Goal: Navigation & Orientation: Find specific page/section

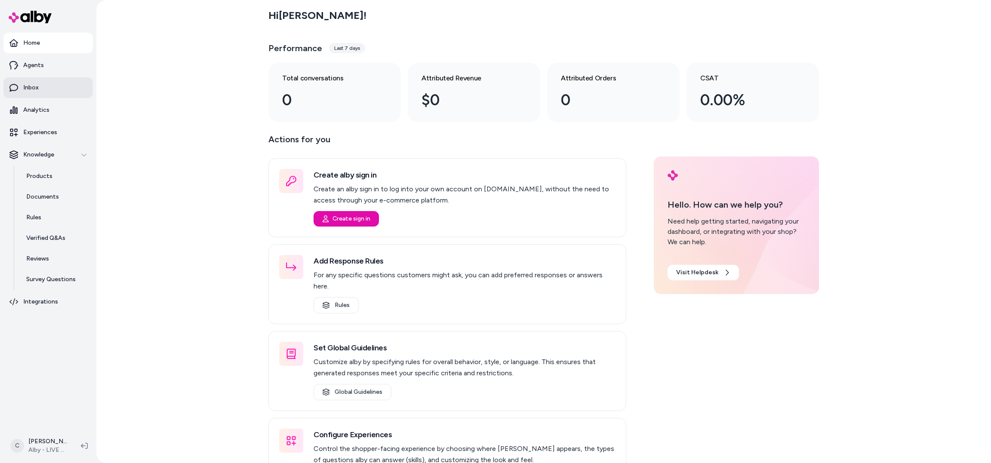
click at [31, 93] on link "Inbox" at bounding box center [47, 87] width 89 height 21
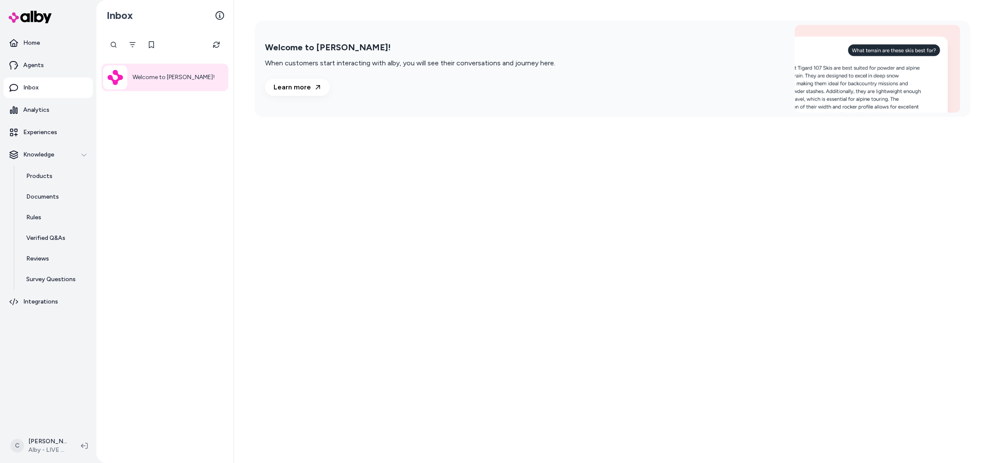
click at [169, 83] on div "Welcome to alby!" at bounding box center [165, 78] width 127 height 28
click at [52, 110] on link "Analytics" at bounding box center [47, 110] width 89 height 21
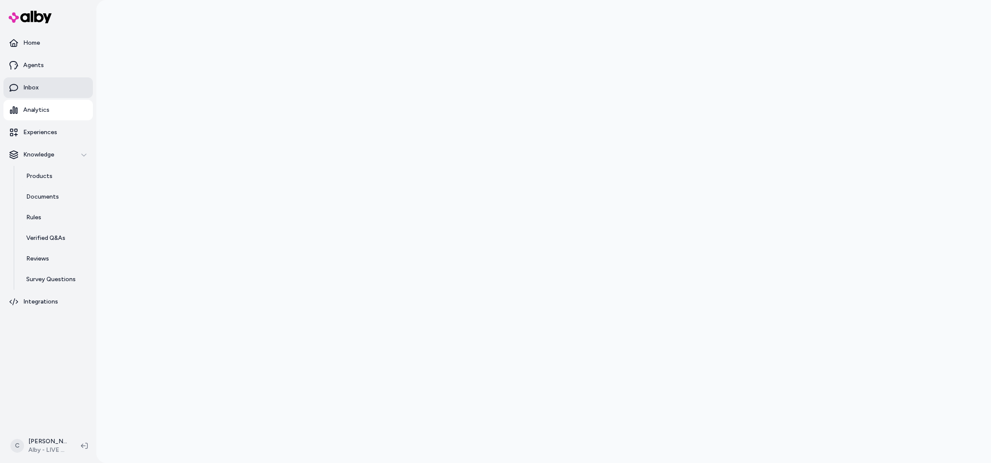
click at [47, 88] on link "Inbox" at bounding box center [47, 87] width 89 height 21
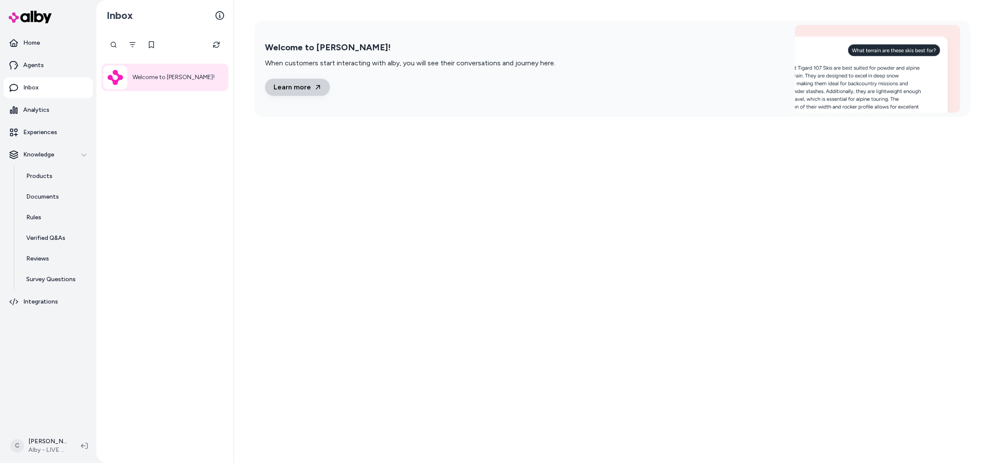
click at [295, 85] on link "Learn more" at bounding box center [297, 87] width 65 height 17
click at [28, 446] on html "Home Agents Inbox Analytics Experiences Knowledge Products Documents Rules Veri…" at bounding box center [495, 231] width 991 height 463
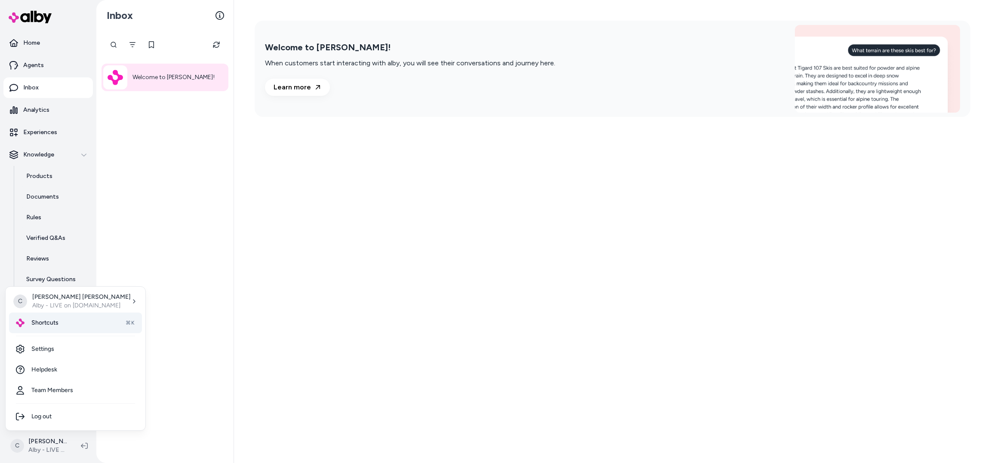
click at [66, 326] on div "Shortcuts ⌘K" at bounding box center [75, 323] width 133 height 21
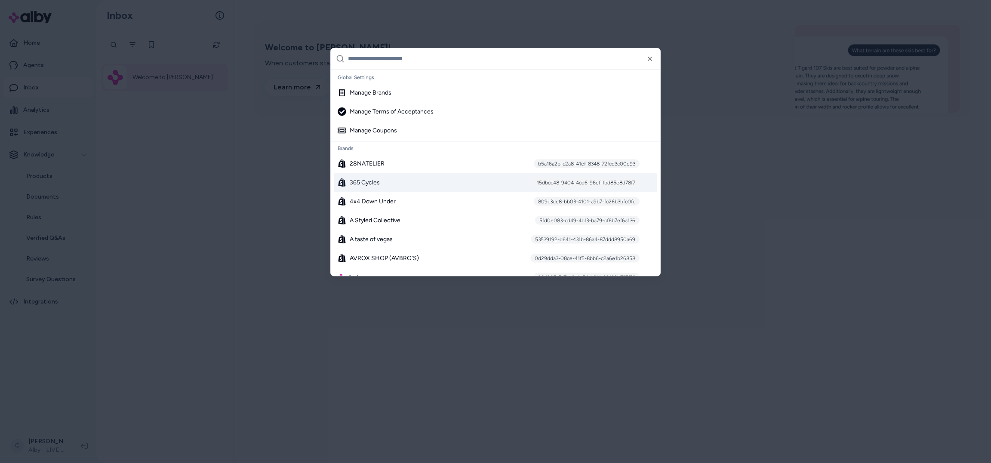
click at [372, 183] on span "365 Cycles" at bounding box center [365, 182] width 30 height 9
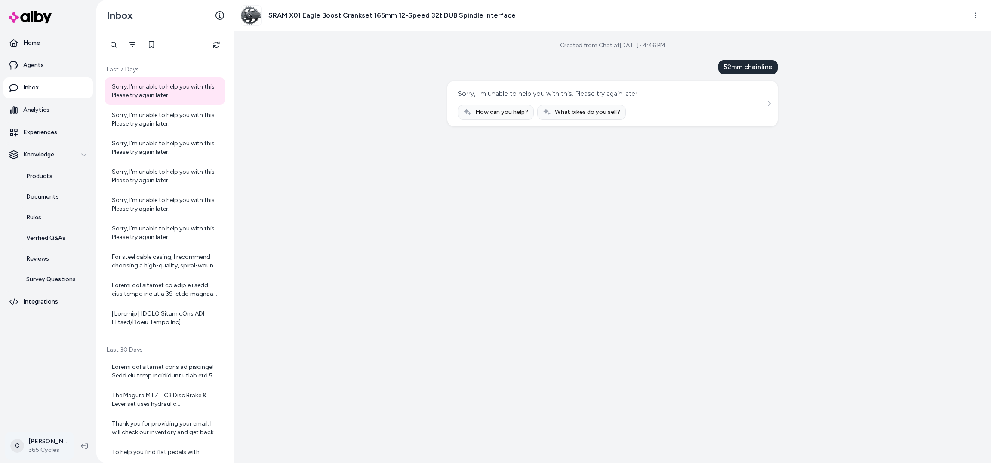
click at [22, 450] on html "Home Agents Inbox Analytics Experiences Knowledge Products Documents Rules Veri…" at bounding box center [495, 231] width 991 height 463
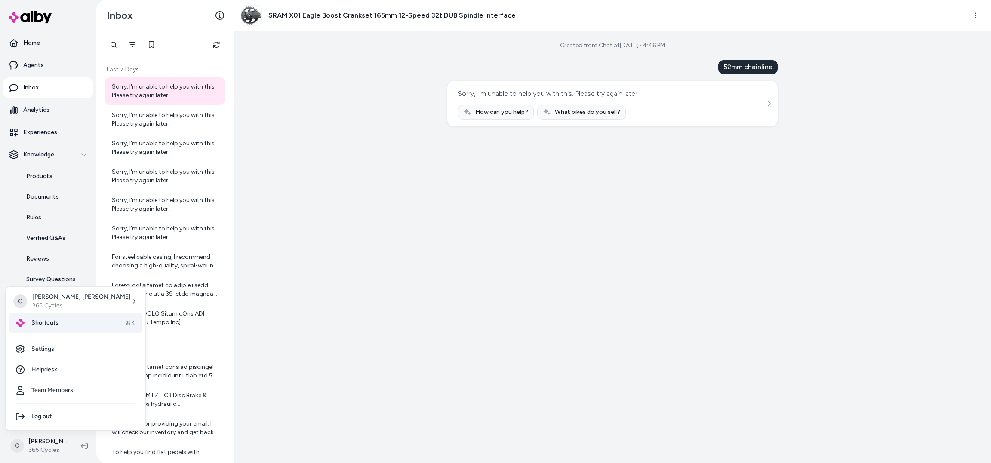
click at [54, 328] on div "Shortcuts ⌘K" at bounding box center [75, 323] width 133 height 21
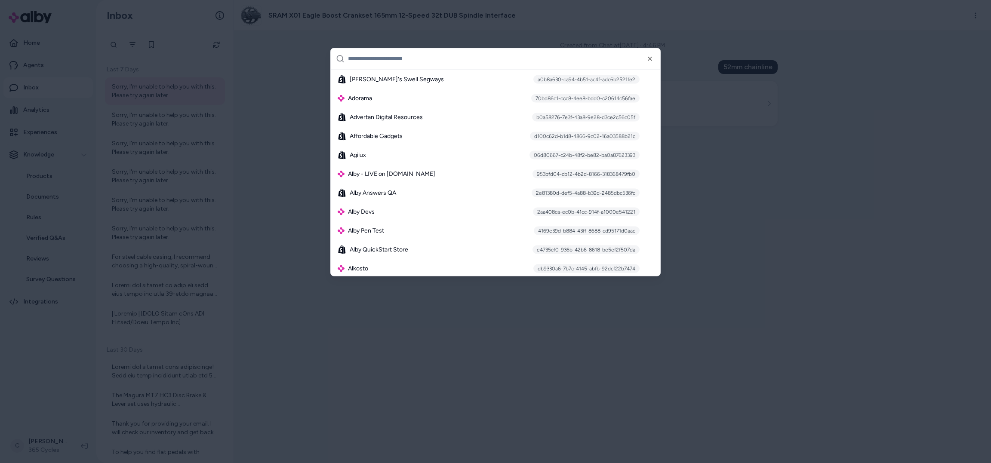
scroll to position [241, 0]
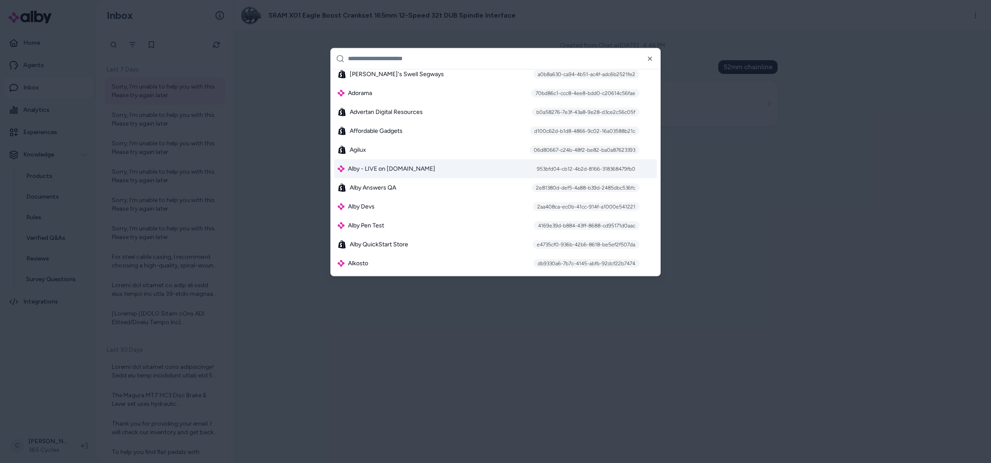
click at [368, 169] on span "Alby - LIVE on [DOMAIN_NAME]" at bounding box center [391, 168] width 87 height 9
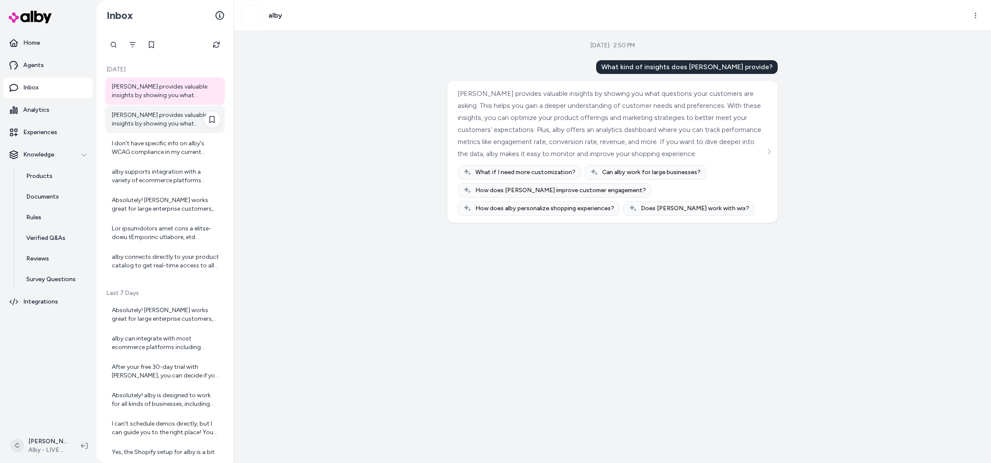
click at [139, 123] on div "alby provides valuable insights by showing you what questions your customers ar…" at bounding box center [166, 119] width 108 height 17
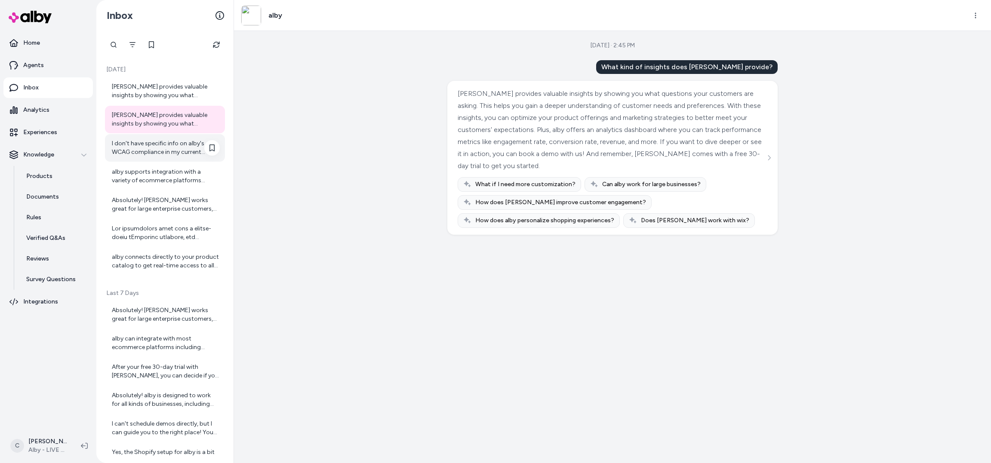
click at [149, 156] on div "I don't have specific info on alby's WCAG compliance in my current context. For…" at bounding box center [166, 147] width 108 height 17
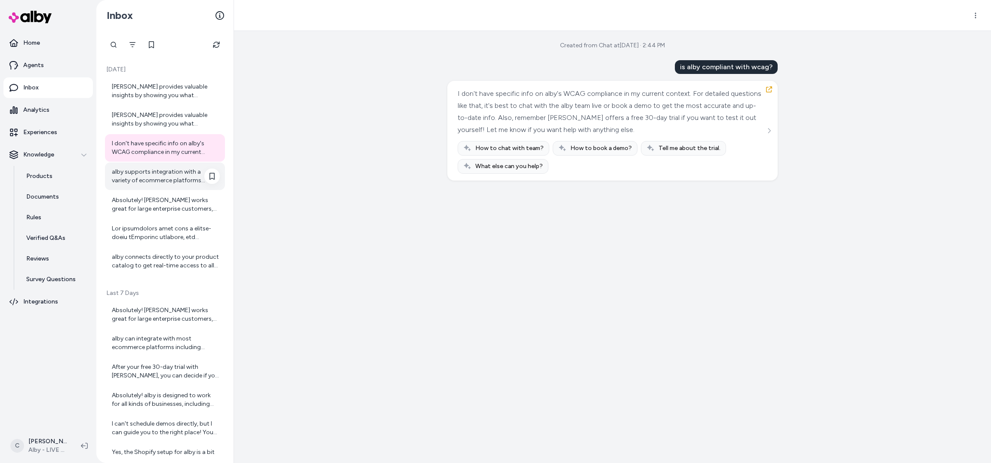
click at [151, 179] on div "alby supports integration with a variety of ecommerce platforms including Shopi…" at bounding box center [166, 176] width 108 height 17
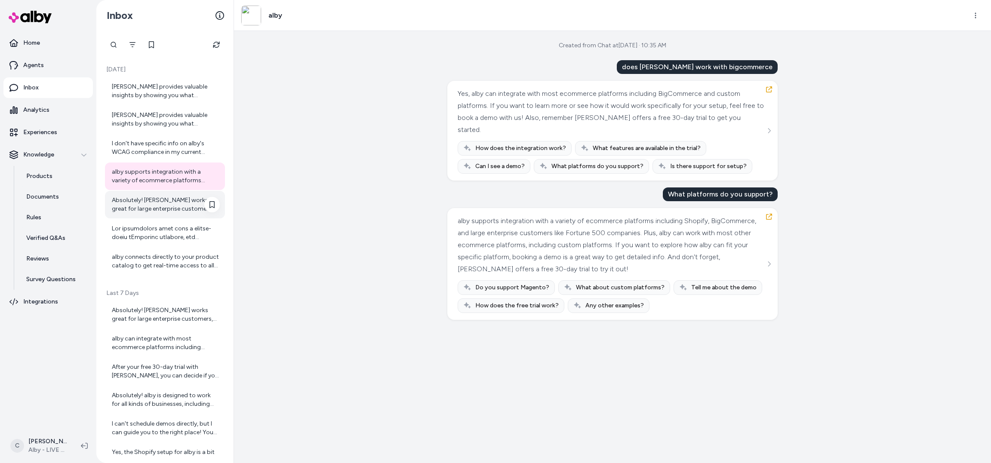
click at [160, 213] on div "Absolutely! alby works great for large enterprise customers, including Fortune …" at bounding box center [166, 204] width 108 height 17
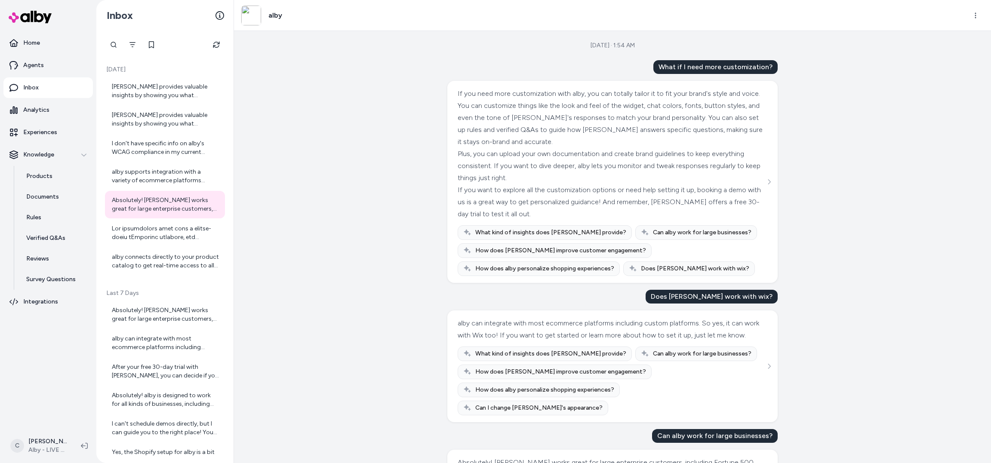
scroll to position [112, 0]
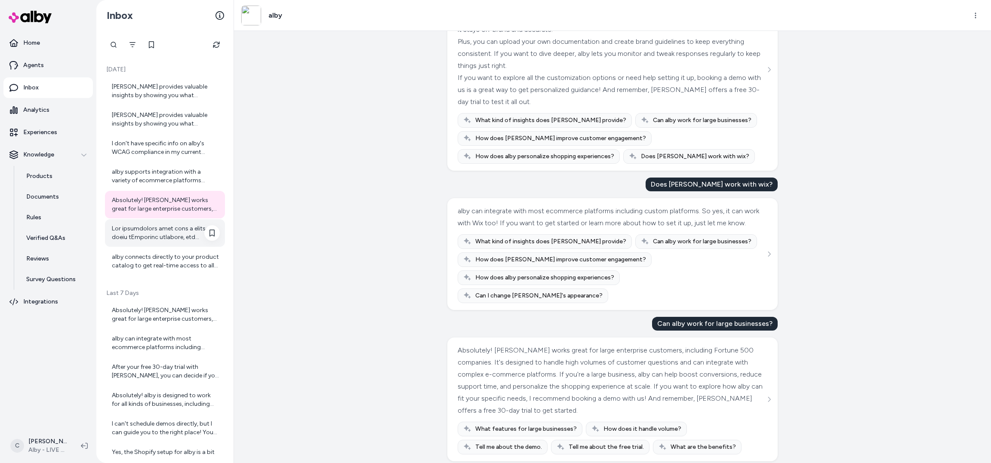
click at [141, 228] on div at bounding box center [166, 233] width 108 height 17
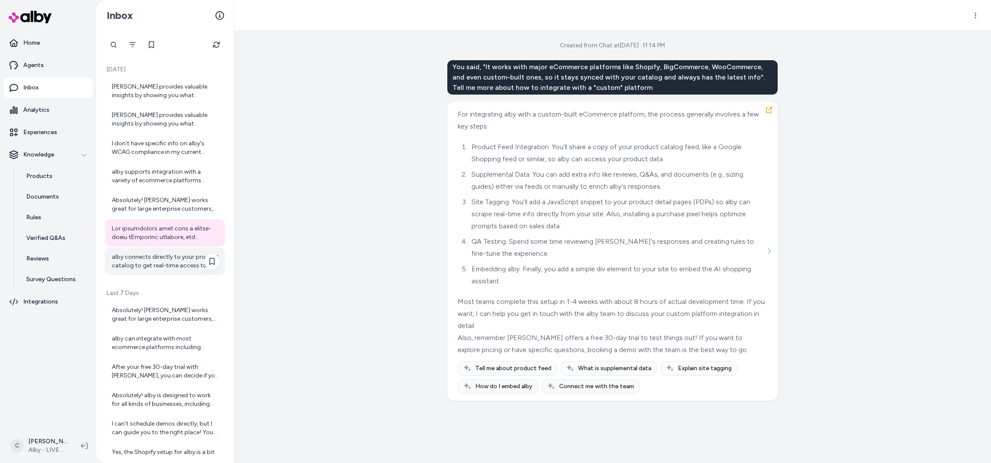
click at [153, 261] on div "alby connects directly to your product catalog to get real-time access to all y…" at bounding box center [166, 261] width 108 height 17
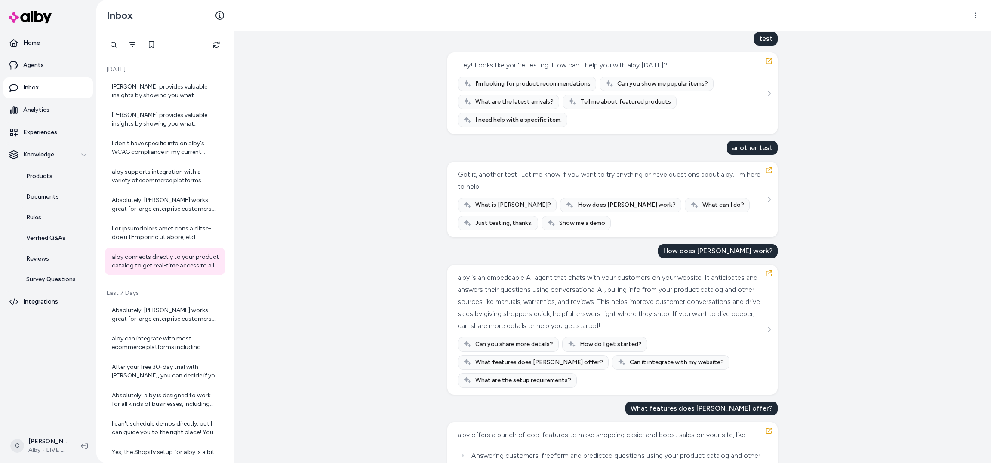
scroll to position [382, 0]
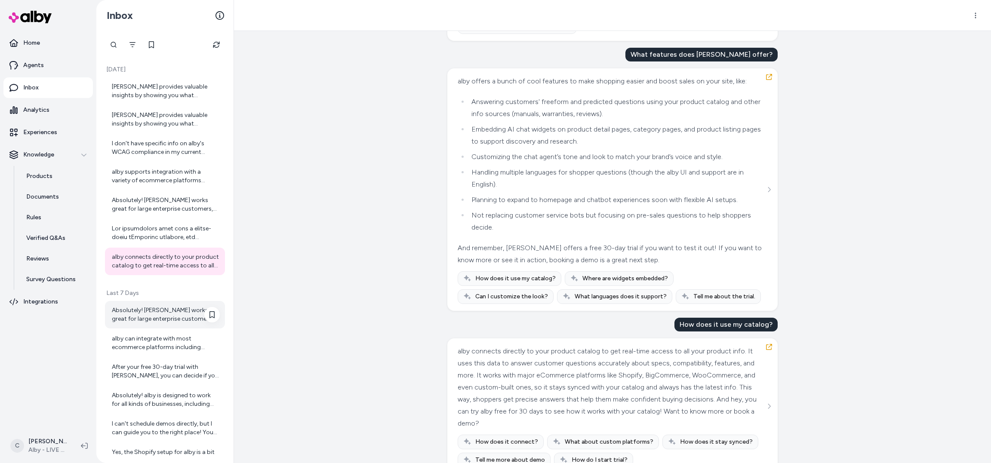
click at [134, 324] on div "Absolutely! alby works great for large enterprise customers, including Fortune …" at bounding box center [165, 315] width 120 height 28
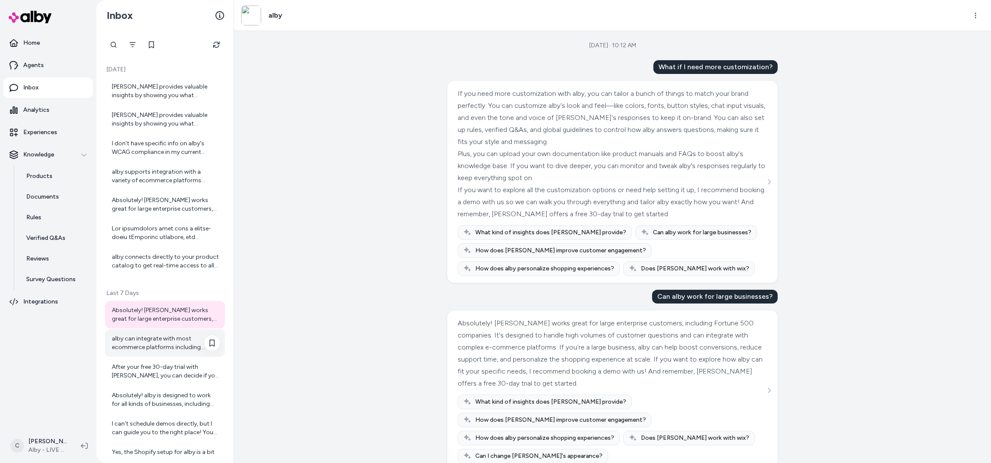
click at [155, 347] on div "alby can integrate with most ecommerce platforms including custom platforms. So…" at bounding box center [166, 343] width 108 height 17
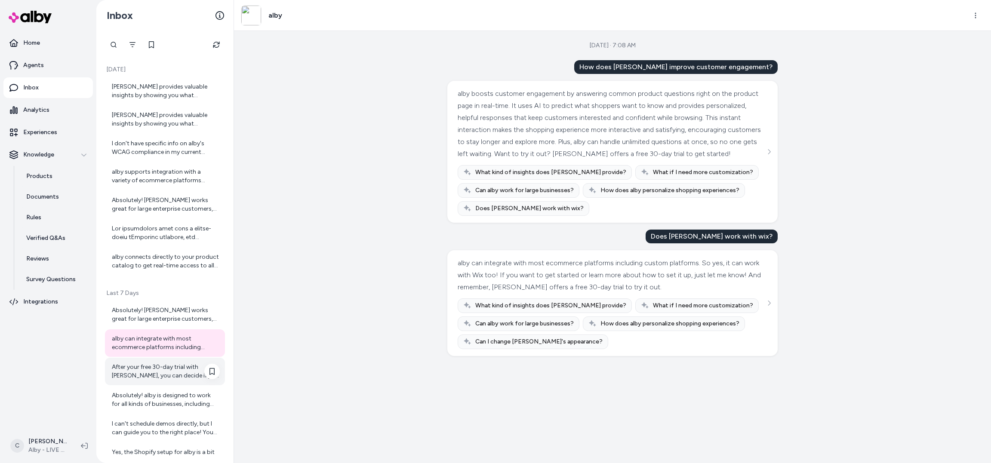
click at [159, 380] on div "After your free 30-day trial with alby, you can decide if you want to continue …" at bounding box center [166, 371] width 108 height 17
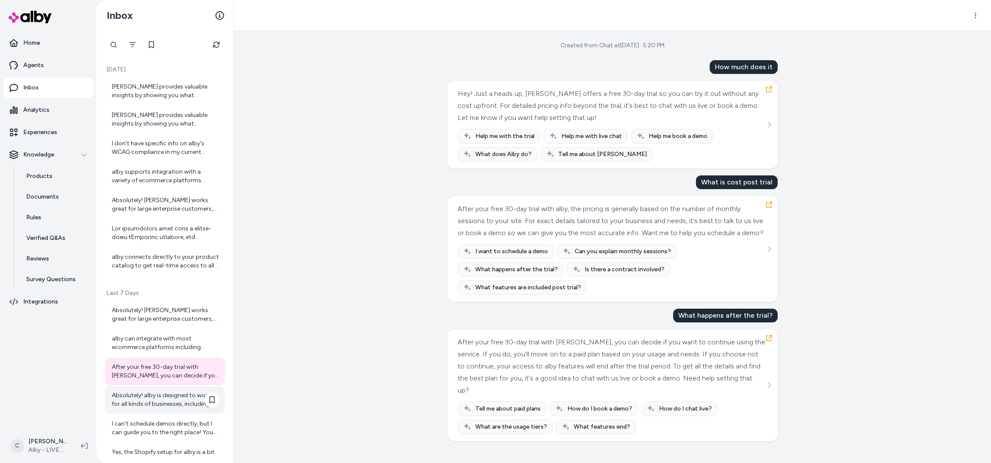
click at [144, 410] on div "Absolutely! alby is designed to work for all kinds of businesses, including lar…" at bounding box center [165, 400] width 120 height 28
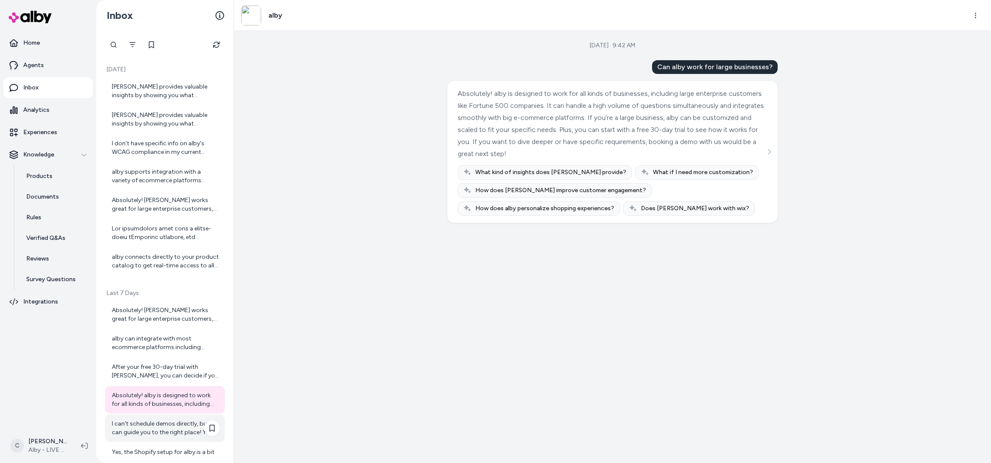
click at [170, 429] on div "I can't schedule demos directly, but I can guide you to the right place! You ca…" at bounding box center [166, 428] width 108 height 17
